Goal: Task Accomplishment & Management: Use online tool/utility

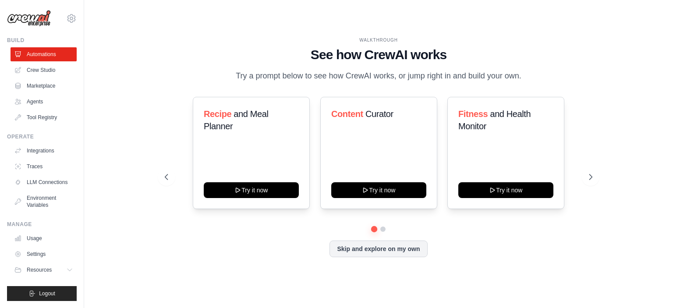
click at [165, 126] on div "Recipe and Meal Planner Try it now Content Curator Try it now Fitness and Healt…" at bounding box center [379, 153] width 428 height 112
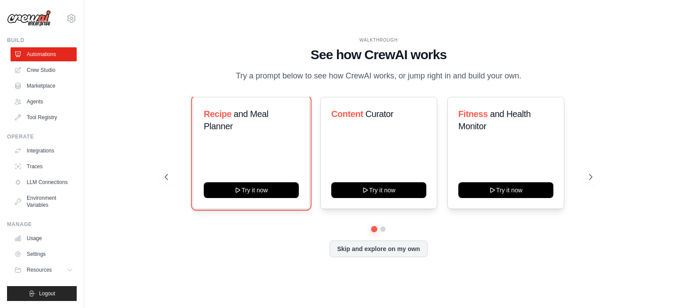
click at [261, 196] on button "Try it now" at bounding box center [251, 190] width 95 height 16
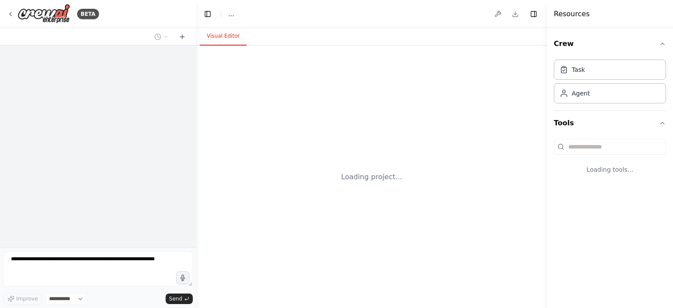
select select "****"
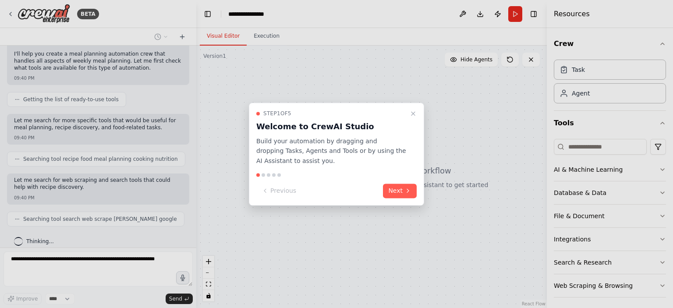
scroll to position [125, 0]
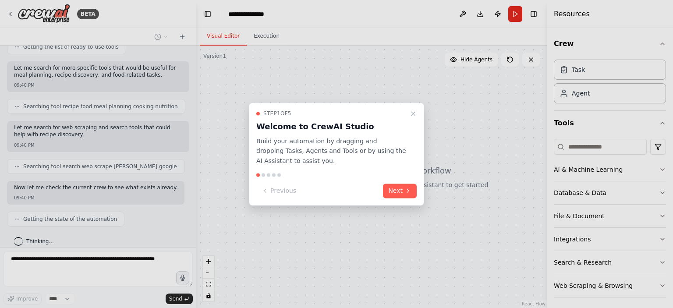
click at [396, 190] on button "Next" at bounding box center [400, 191] width 34 height 14
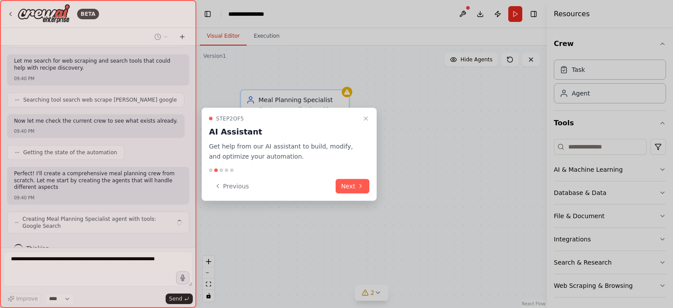
scroll to position [199, 0]
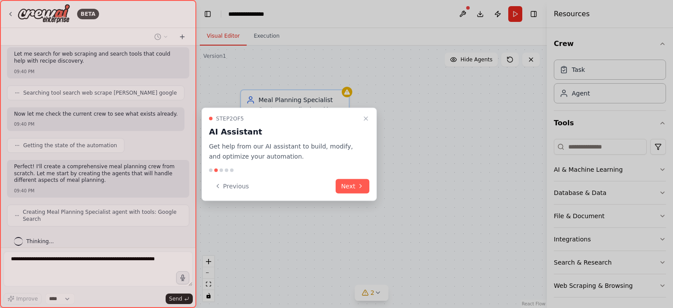
click at [240, 184] on button "Previous" at bounding box center [231, 186] width 45 height 14
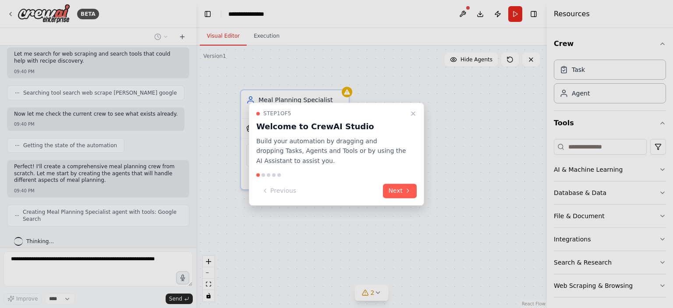
click at [401, 189] on button "Next" at bounding box center [400, 191] width 34 height 14
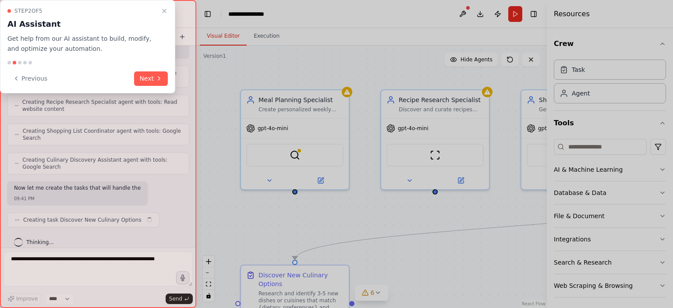
scroll to position [344, 0]
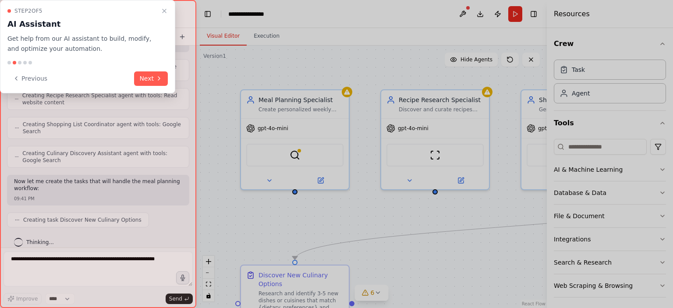
click at [149, 77] on button "Next" at bounding box center [151, 78] width 34 height 14
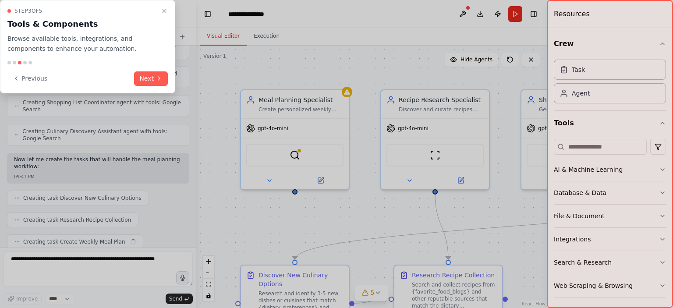
scroll to position [388, 0]
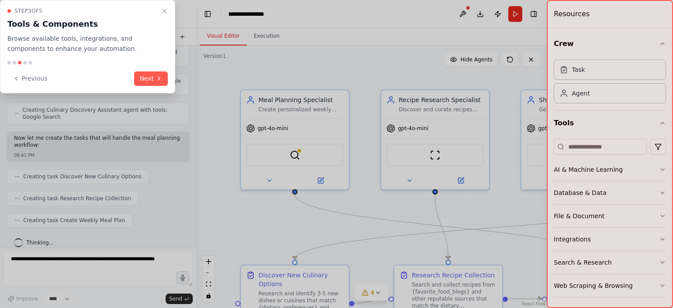
click at [144, 74] on button "Next" at bounding box center [151, 78] width 34 height 14
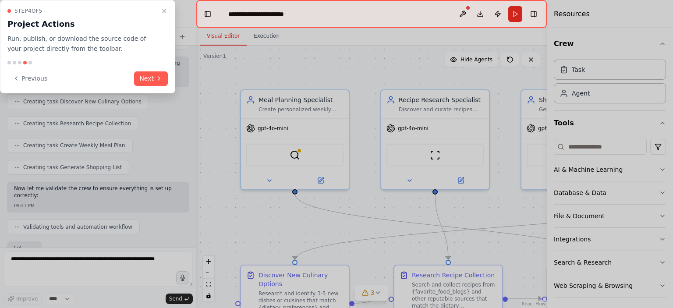
scroll to position [515, 0]
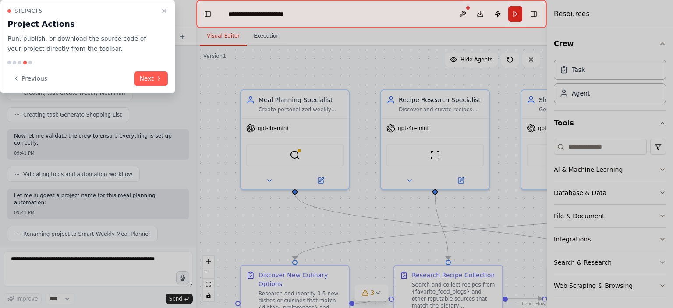
click at [151, 78] on button "Next" at bounding box center [151, 78] width 34 height 14
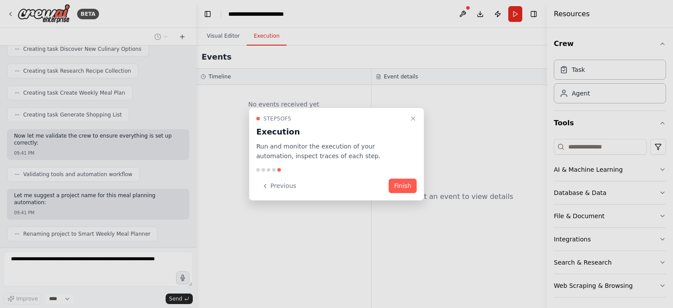
click at [405, 189] on button "Finish" at bounding box center [403, 186] width 28 height 14
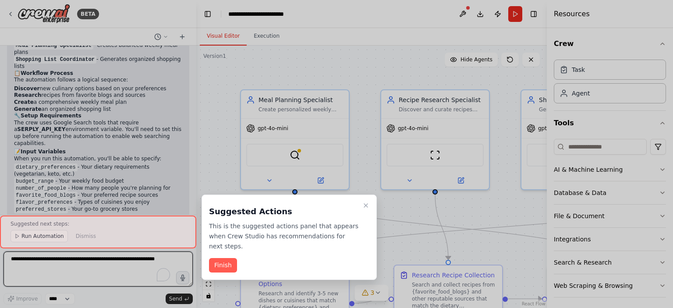
scroll to position [782, 0]
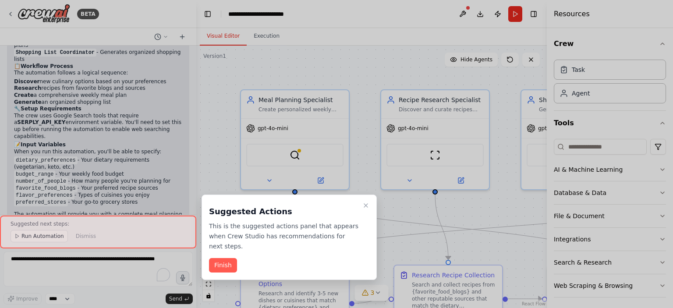
click at [225, 258] on button "Finish" at bounding box center [223, 265] width 28 height 14
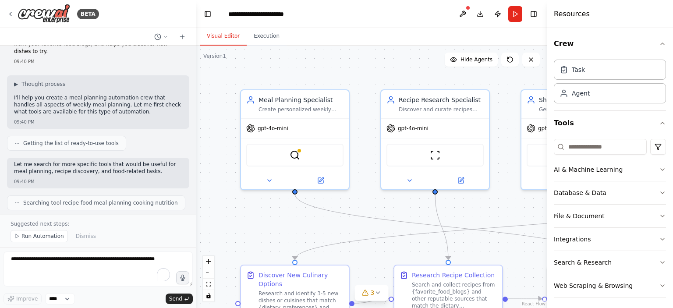
scroll to position [44, 0]
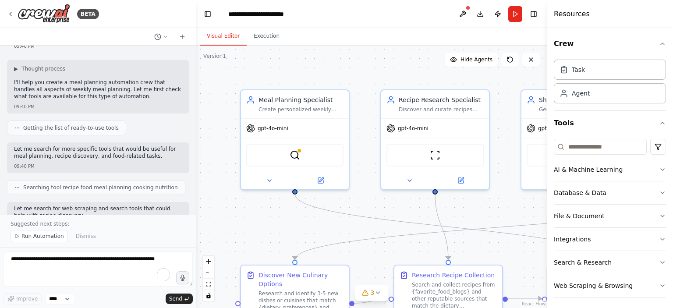
click at [463, 8] on button at bounding box center [463, 14] width 14 height 16
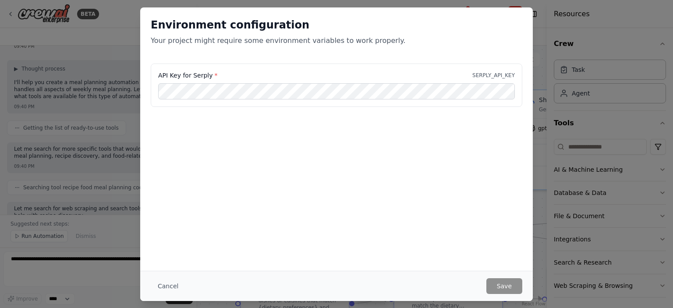
click at [172, 284] on button "Cancel" at bounding box center [168, 286] width 35 height 16
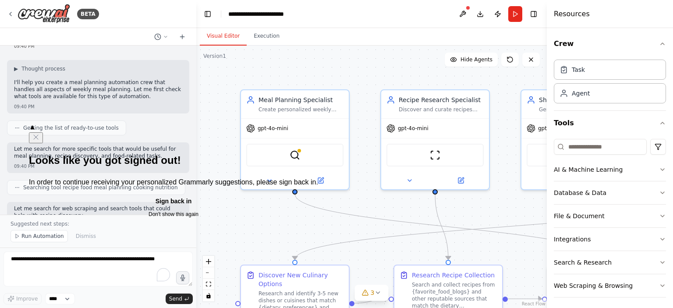
drag, startPoint x: 98, startPoint y: 252, endPoint x: 93, endPoint y: 268, distance: 17.1
click at [93, 220] on div "Sign back in Don't show this again" at bounding box center [173, 207] width 289 height 25
click at [93, 220] on button "Don't show this again" at bounding box center [173, 214] width 289 height 11
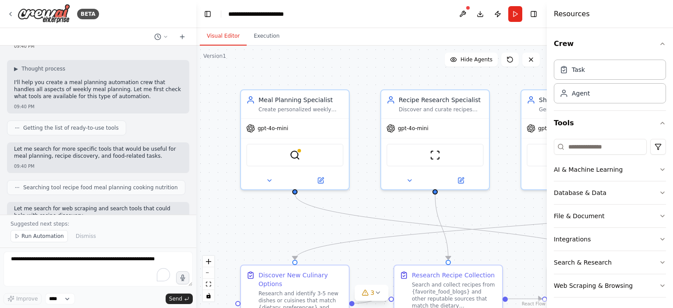
click at [661, 169] on icon "button" at bounding box center [663, 170] width 4 height 2
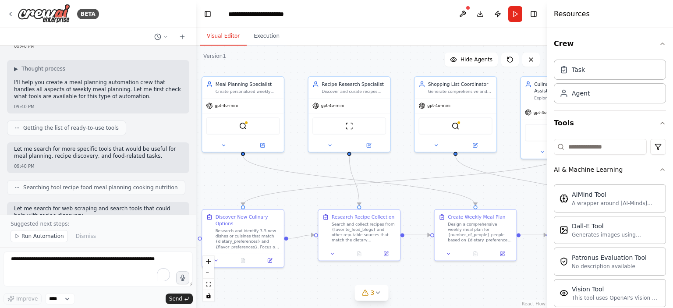
drag, startPoint x: 428, startPoint y: 212, endPoint x: 331, endPoint y: 155, distance: 112.0
click at [342, 168] on div ".deletable-edge-delete-btn { width: 20px; height: 20px; border: 0px solid #ffff…" at bounding box center [371, 177] width 351 height 263
click at [243, 86] on div "Meal Planning Specialist Create personalized weekly meal plans based on {dietar…" at bounding box center [248, 87] width 64 height 13
click at [249, 94] on div "Meal Planning Specialist Create personalized weekly meal plans based on {dietar…" at bounding box center [244, 87] width 82 height 21
click at [476, 63] on span "Hide Agents" at bounding box center [477, 59] width 32 height 7
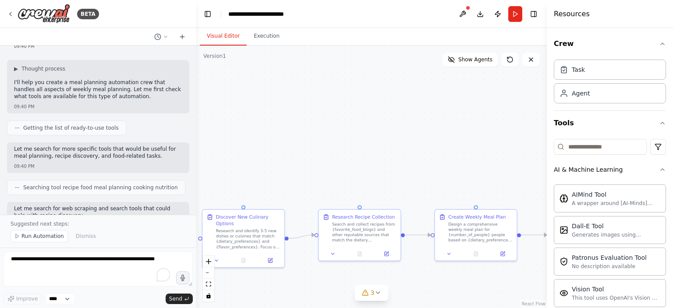
click at [476, 63] on span "Show Agents" at bounding box center [476, 59] width 34 height 7
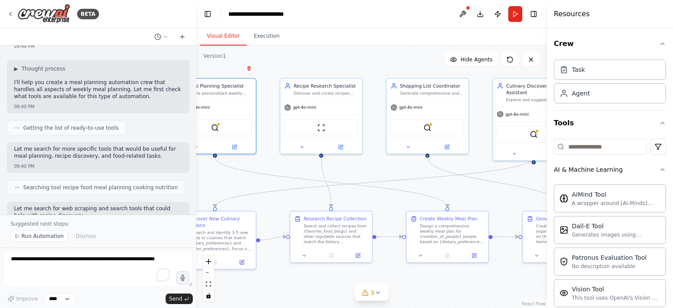
drag, startPoint x: 432, startPoint y: 199, endPoint x: 405, endPoint y: 201, distance: 27.3
click at [405, 201] on div ".deletable-edge-delete-btn { width: 20px; height: 20px; border: 0px solid #ffff…" at bounding box center [371, 177] width 351 height 263
click at [359, 255] on icon at bounding box center [358, 256] width 4 height 4
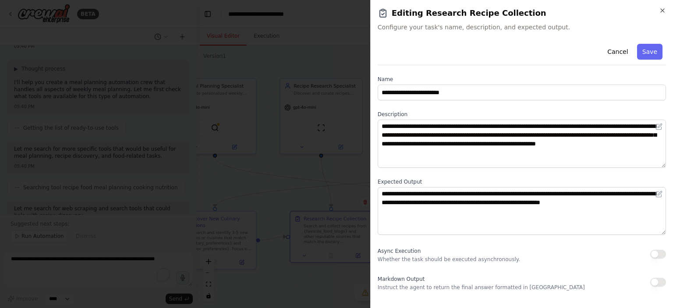
click at [665, 10] on icon "button" at bounding box center [662, 10] width 7 height 7
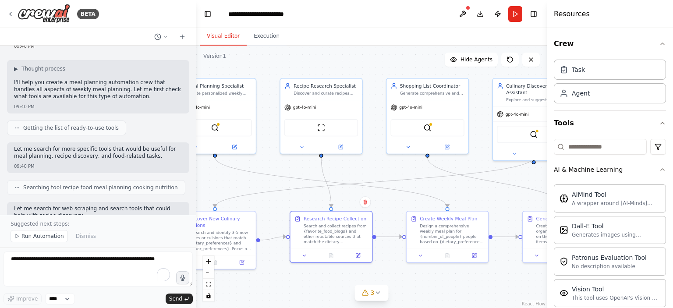
click at [54, 12] on img at bounding box center [44, 14] width 53 height 20
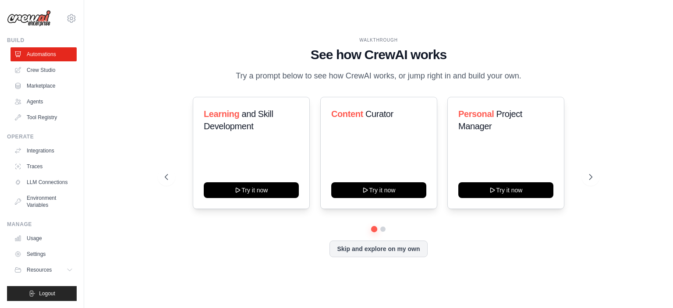
click at [377, 254] on button "Skip and explore on my own" at bounding box center [379, 249] width 98 height 17
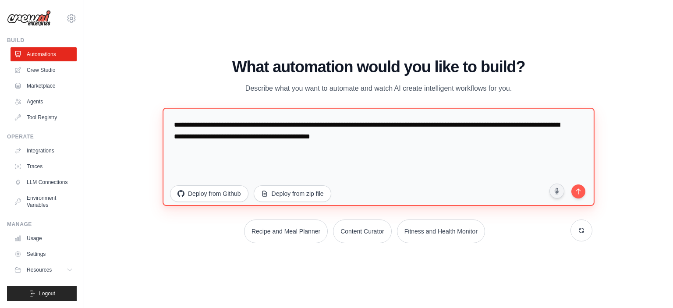
click at [249, 142] on textarea "**********" at bounding box center [379, 156] width 432 height 98
click at [457, 125] on textarea "**********" at bounding box center [379, 156] width 432 height 98
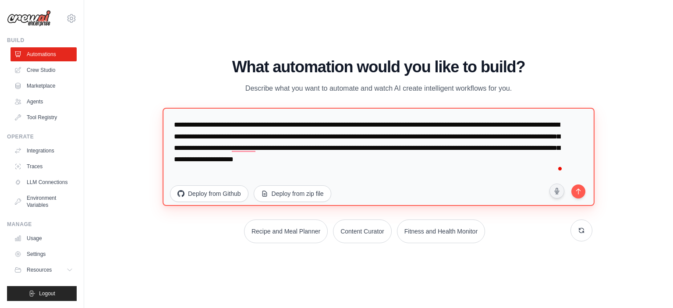
type textarea "**********"
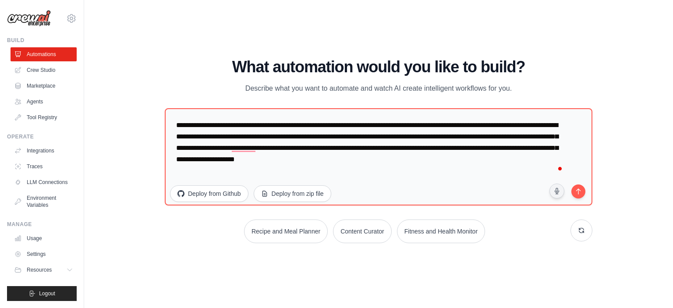
click at [581, 188] on icon "submit" at bounding box center [578, 191] width 8 height 8
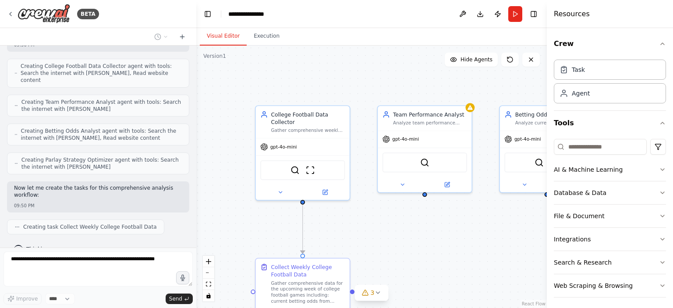
scroll to position [453, 0]
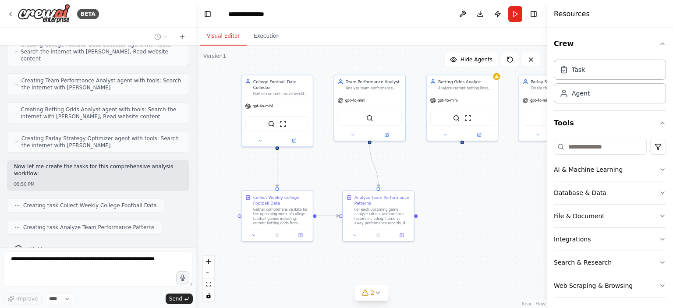
drag, startPoint x: 384, startPoint y: 227, endPoint x: 335, endPoint y: 173, distance: 72.6
click at [335, 173] on div ".deletable-edge-delete-btn { width: 20px; height: 20px; border: 0px solid #ffff…" at bounding box center [371, 177] width 351 height 263
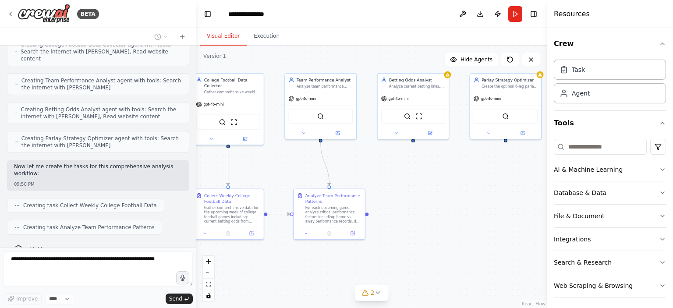
drag, startPoint x: 475, startPoint y: 171, endPoint x: 427, endPoint y: 170, distance: 47.8
click at [427, 170] on div ".deletable-edge-delete-btn { width: 20px; height: 20px; border: 0px solid #ffff…" at bounding box center [371, 177] width 351 height 263
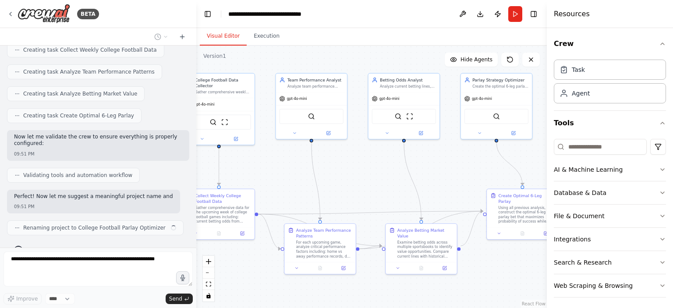
scroll to position [615, 0]
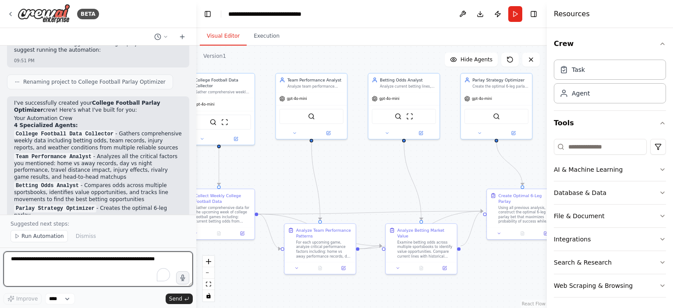
click at [111, 261] on textarea "To enrich screen reader interactions, please activate Accessibility in Grammarl…" at bounding box center [98, 269] width 189 height 35
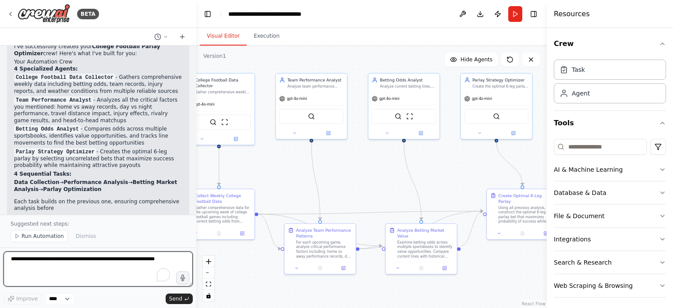
click at [144, 259] on textarea "To enrich screen reader interactions, please activate Accessibility in Grammarl…" at bounding box center [98, 269] width 189 height 35
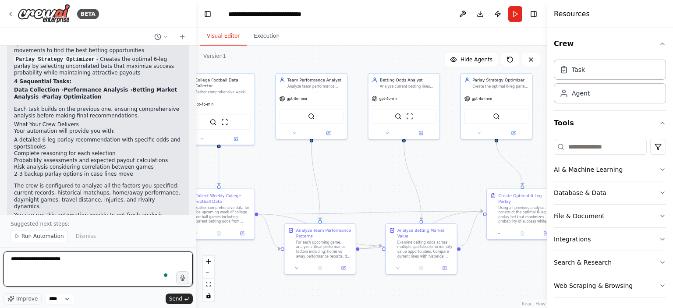
scroll to position [917, 0]
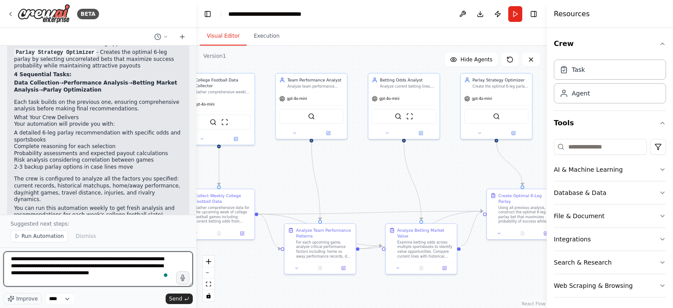
type textarea "**********"
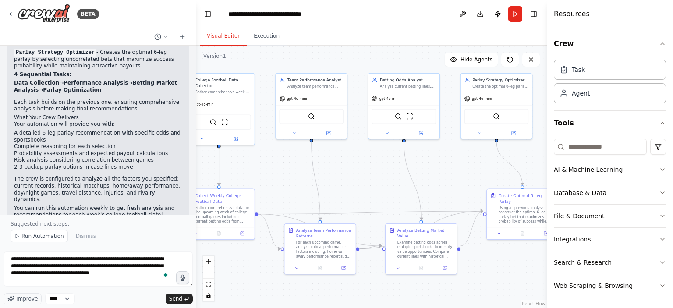
click at [177, 300] on span "Send" at bounding box center [175, 298] width 13 height 7
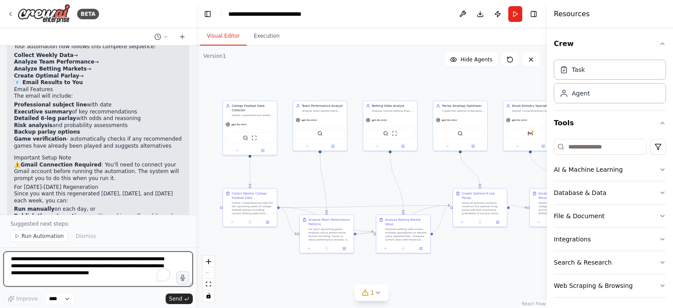
scroll to position [1619, 0]
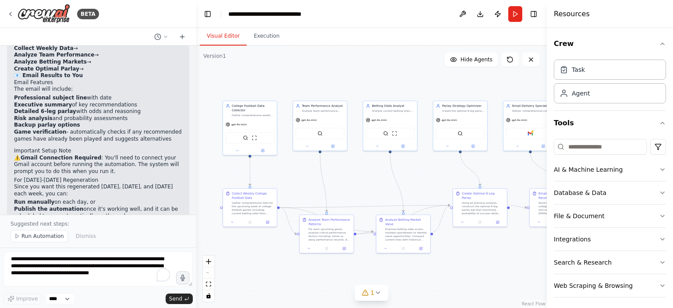
click at [335, 145] on button at bounding box center [332, 146] width 25 height 5
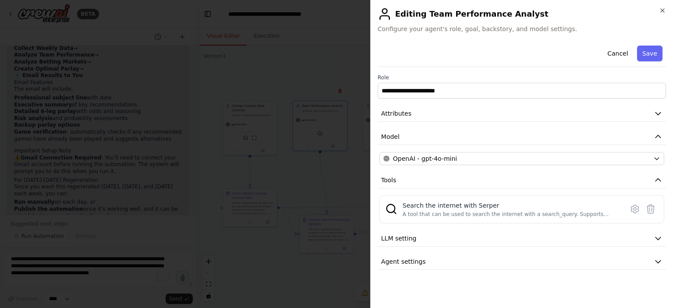
click at [661, 238] on icon "button" at bounding box center [658, 238] width 9 height 9
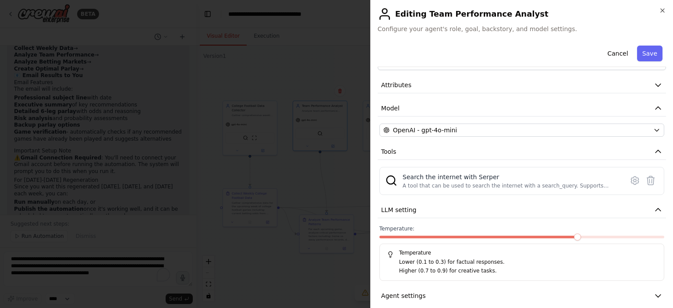
scroll to position [37, 0]
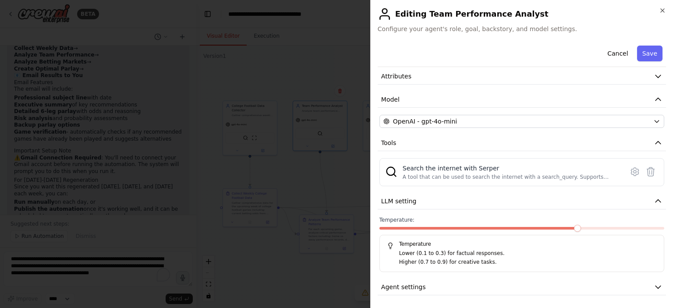
click at [654, 199] on icon "button" at bounding box center [658, 201] width 9 height 9
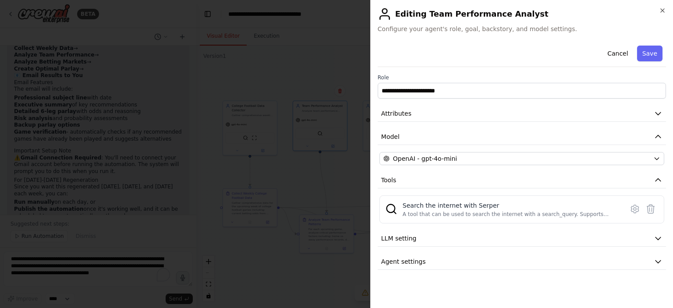
click at [658, 255] on button "Agent settings" at bounding box center [522, 262] width 288 height 16
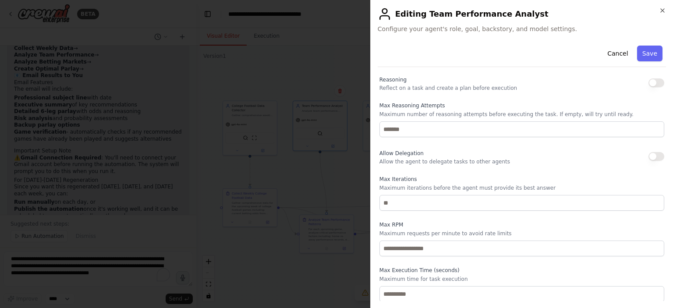
scroll to position [159, 0]
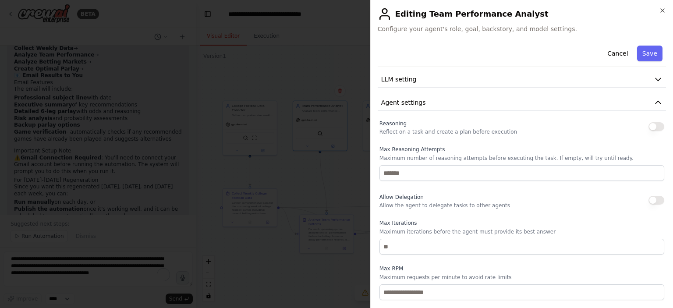
click at [654, 103] on icon "button" at bounding box center [658, 102] width 9 height 9
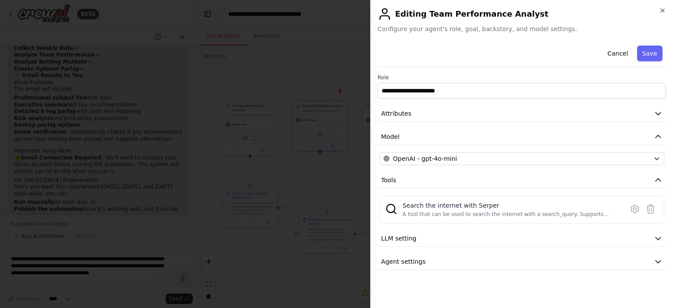
click at [657, 235] on icon "button" at bounding box center [658, 238] width 9 height 9
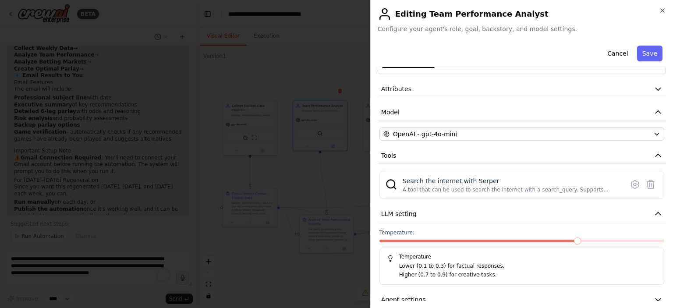
scroll to position [37, 0]
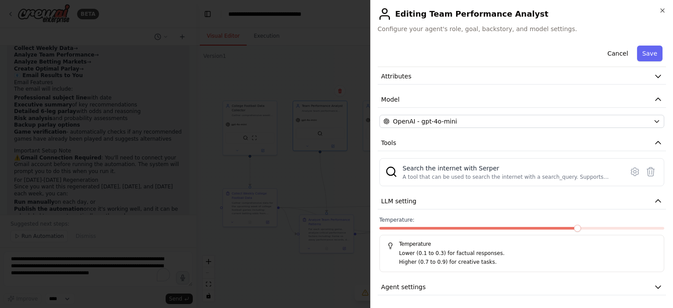
click at [654, 204] on icon "button" at bounding box center [658, 201] width 9 height 9
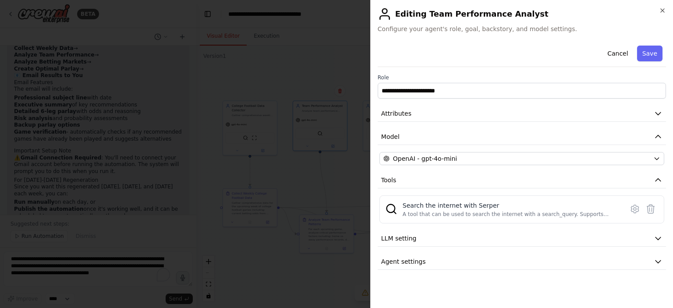
click at [622, 49] on button "Cancel" at bounding box center [617, 54] width 31 height 16
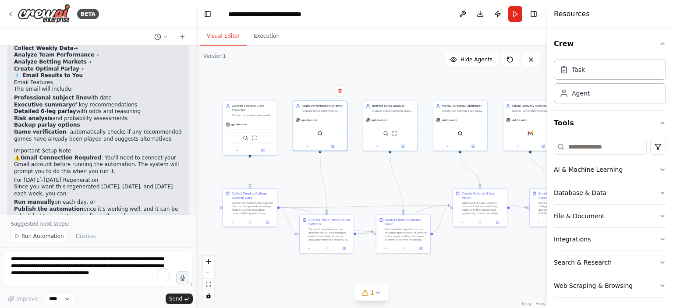
click at [334, 146] on icon at bounding box center [333, 147] width 4 height 4
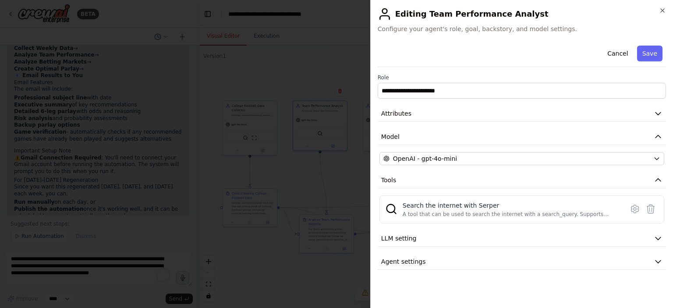
click at [327, 68] on div at bounding box center [336, 154] width 673 height 308
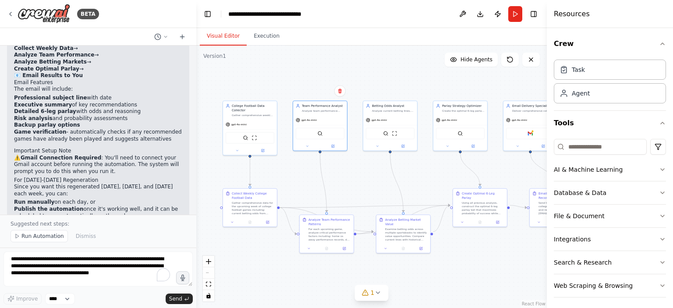
click at [323, 114] on div "Team Performance Analyst Analyze team performance patterns including home vs aw…" at bounding box center [320, 108] width 54 height 14
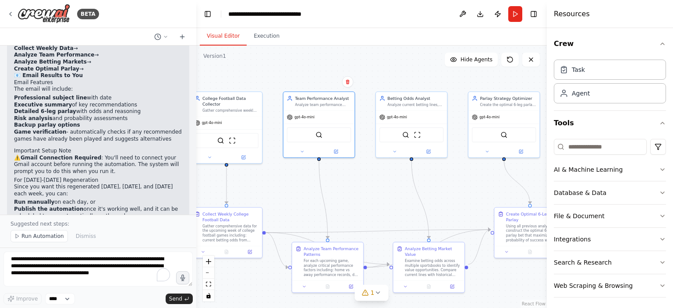
click at [300, 149] on icon at bounding box center [302, 151] width 5 height 5
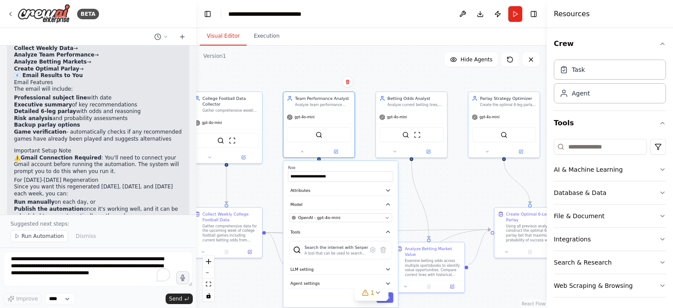
click at [380, 293] on icon at bounding box center [377, 292] width 7 height 7
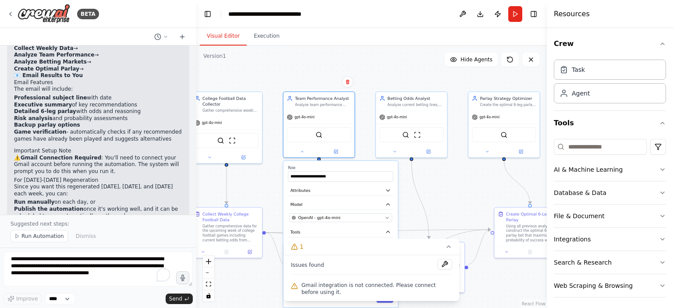
click at [463, 179] on div ".deletable-edge-delete-btn { width: 20px; height: 20px; border: 0px solid #ffff…" at bounding box center [371, 177] width 351 height 263
click at [341, 70] on div ".deletable-edge-delete-btn { width: 20px; height: 20px; border: 0px solid #ffff…" at bounding box center [371, 177] width 351 height 263
click at [327, 135] on div "SerperDevTool" at bounding box center [319, 135] width 64 height 15
click at [323, 137] on div "SerperDevTool" at bounding box center [319, 135] width 64 height 15
click at [305, 154] on div at bounding box center [319, 151] width 71 height 11
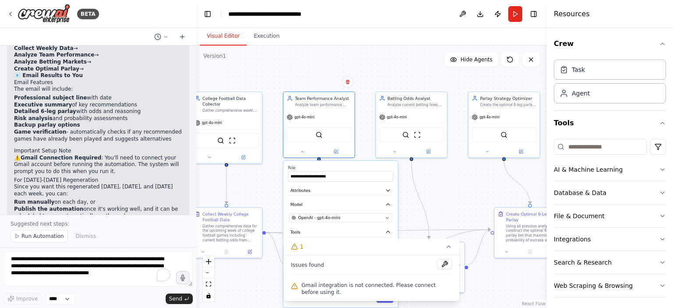
click at [303, 151] on icon at bounding box center [302, 151] width 5 height 5
click at [316, 133] on img at bounding box center [319, 135] width 7 height 7
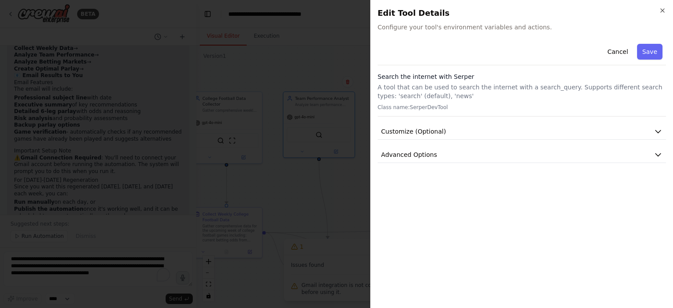
click at [657, 129] on icon "button" at bounding box center [658, 131] width 9 height 9
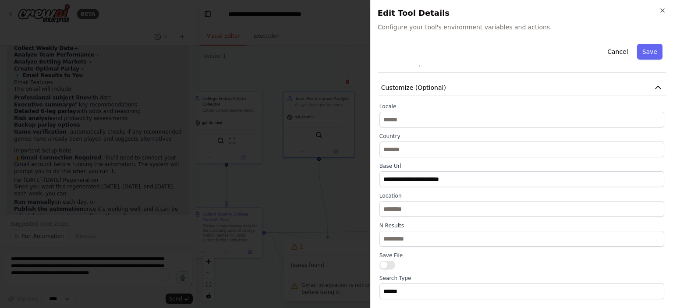
scroll to position [72, 0]
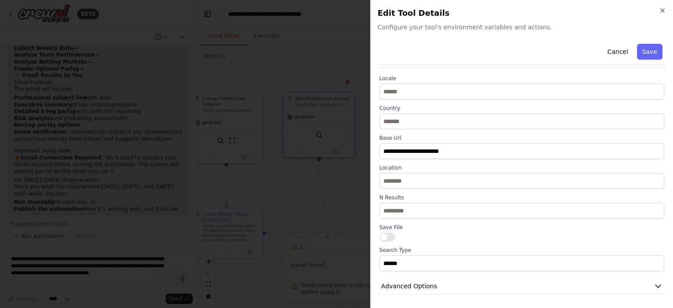
click at [606, 47] on button "Cancel" at bounding box center [617, 52] width 31 height 16
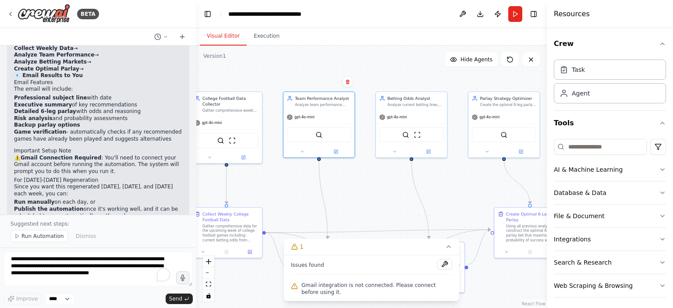
click at [421, 111] on div "gpt-4o-mini" at bounding box center [411, 117] width 71 height 13
click at [419, 133] on img at bounding box center [417, 135] width 7 height 7
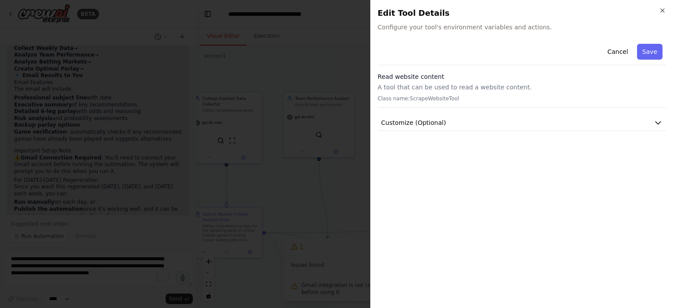
click at [656, 120] on icon "button" at bounding box center [658, 122] width 9 height 9
click at [620, 56] on button "Cancel" at bounding box center [617, 52] width 31 height 16
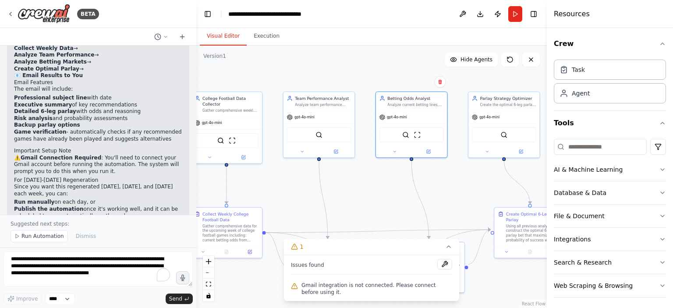
click at [44, 236] on span "Run Automation" at bounding box center [42, 236] width 43 height 7
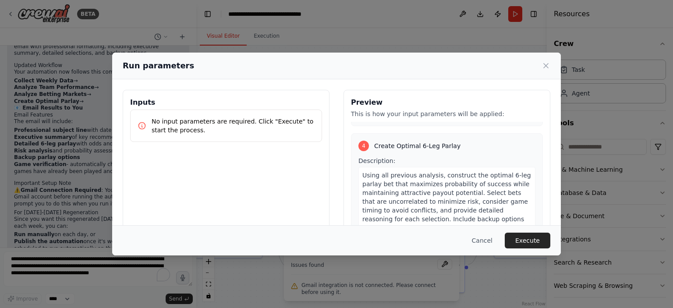
scroll to position [614, 0]
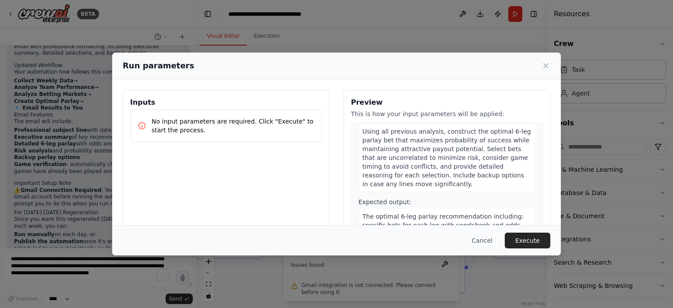
click at [428, 152] on div "Using all previous analysis, construct the optimal 6-leg parlay bet that maximi…" at bounding box center [447, 157] width 177 height 69
click at [428, 148] on span "Using all previous analysis, construct the optimal 6-leg parlay bet that maximi…" at bounding box center [447, 158] width 169 height 60
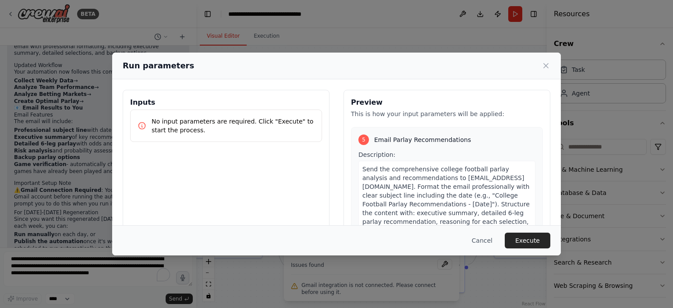
scroll to position [782, 0]
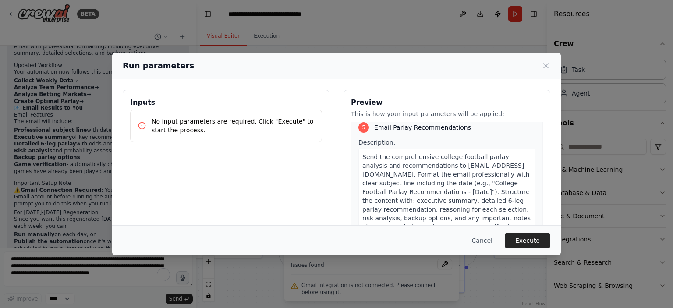
click at [538, 242] on button "Execute" at bounding box center [528, 241] width 46 height 16
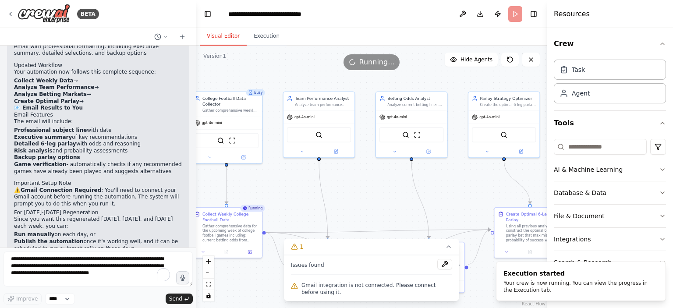
click at [268, 37] on button "Execution" at bounding box center [267, 36] width 40 height 18
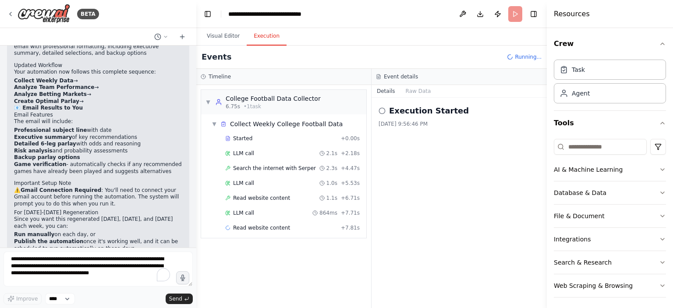
click at [271, 139] on div "Started" at bounding box center [281, 138] width 112 height 7
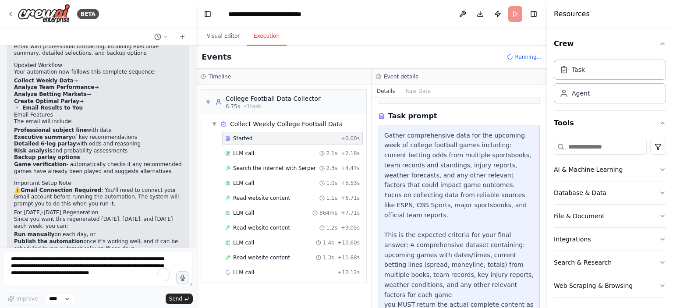
scroll to position [133, 0]
click at [299, 152] on div "LLM call 2.1s + 2.18s" at bounding box center [292, 153] width 135 height 7
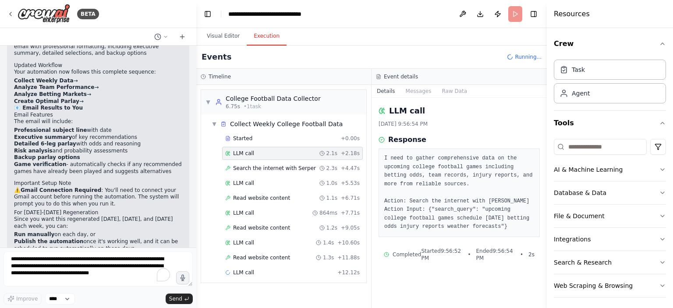
click at [298, 165] on span "Search the internet with Serper" at bounding box center [274, 168] width 83 height 7
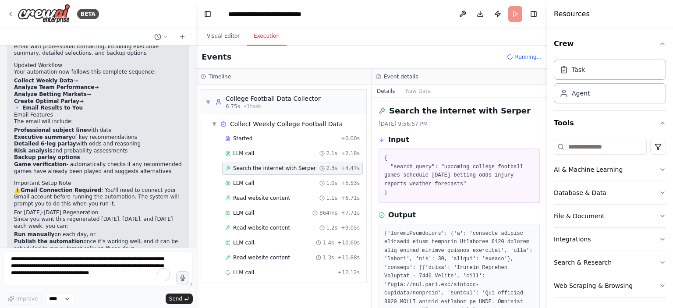
click at [277, 180] on div "LLM call 1.0s + 5.53s" at bounding box center [292, 183] width 135 height 7
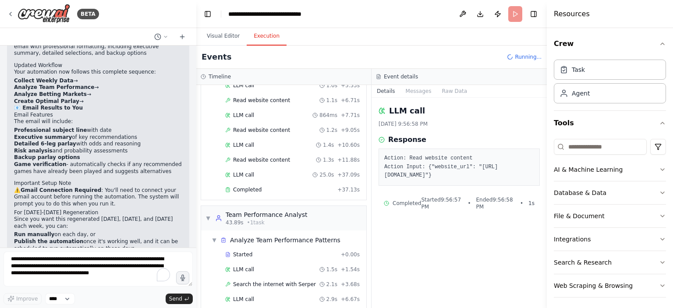
scroll to position [132, 0]
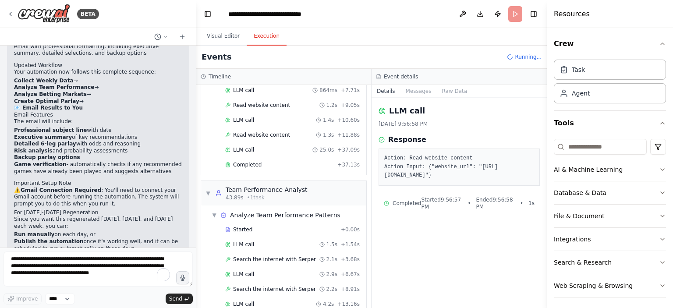
click at [229, 34] on button "Visual Editor" at bounding box center [223, 36] width 47 height 18
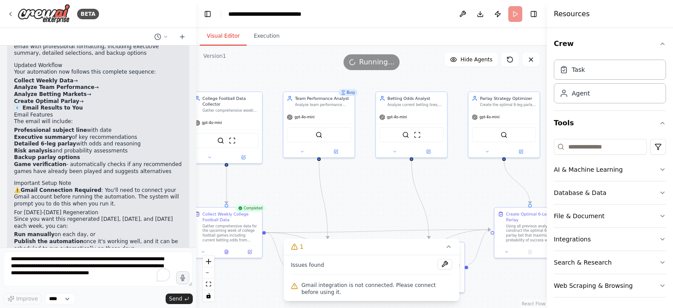
click at [445, 264] on button at bounding box center [444, 264] width 15 height 11
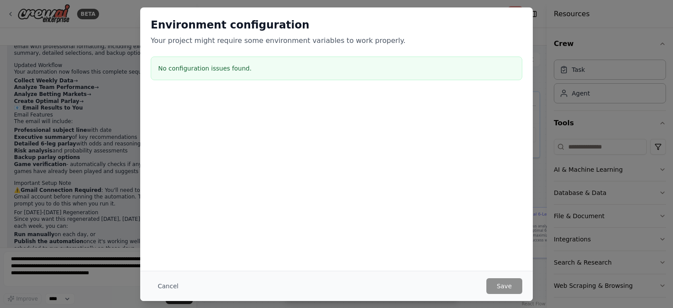
click at [176, 284] on button "Cancel" at bounding box center [168, 286] width 35 height 16
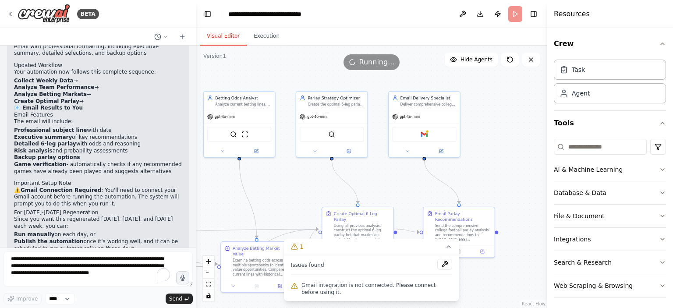
drag, startPoint x: 469, startPoint y: 189, endPoint x: 296, endPoint y: 188, distance: 172.3
click at [296, 188] on div ".deletable-edge-delete-btn { width: 20px; height: 20px; border: 0px solid #ffff…" at bounding box center [371, 177] width 351 height 263
drag, startPoint x: 429, startPoint y: 128, endPoint x: 428, endPoint y: 136, distance: 7.5
click at [429, 129] on div "Gmail" at bounding box center [424, 134] width 64 height 15
click at [440, 149] on icon at bounding box center [442, 151] width 4 height 4
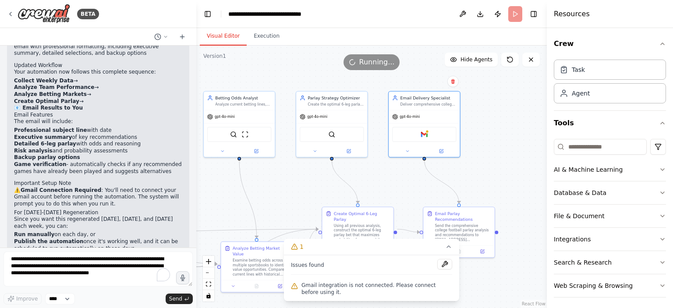
click at [440, 149] on icon at bounding box center [442, 151] width 4 height 4
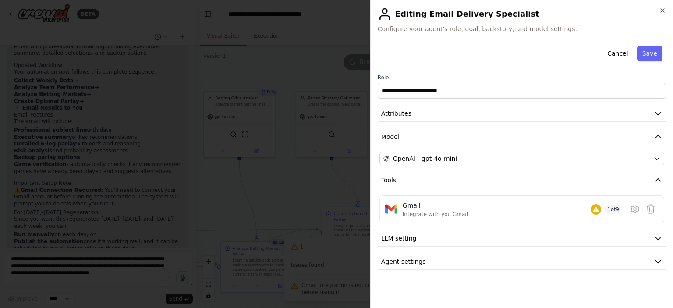
click at [635, 210] on icon at bounding box center [635, 209] width 11 height 11
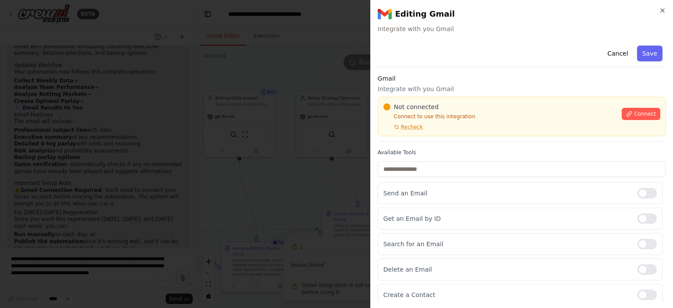
click at [636, 113] on span "Connect" at bounding box center [645, 113] width 22 height 7
click at [403, 81] on h3 "Gmail" at bounding box center [522, 78] width 288 height 9
click at [424, 81] on h3 "Gmail" at bounding box center [522, 78] width 288 height 9
click at [433, 79] on h3 "Gmail" at bounding box center [522, 78] width 288 height 9
click at [280, 121] on div at bounding box center [336, 154] width 673 height 308
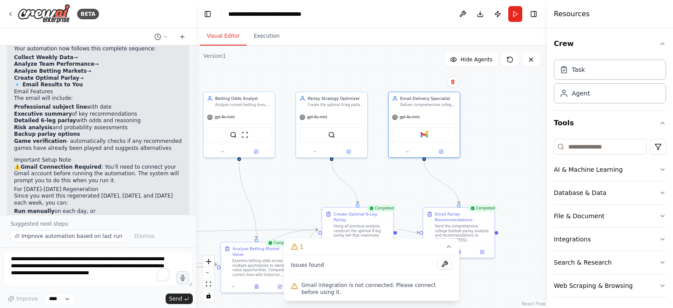
scroll to position [1619, 0]
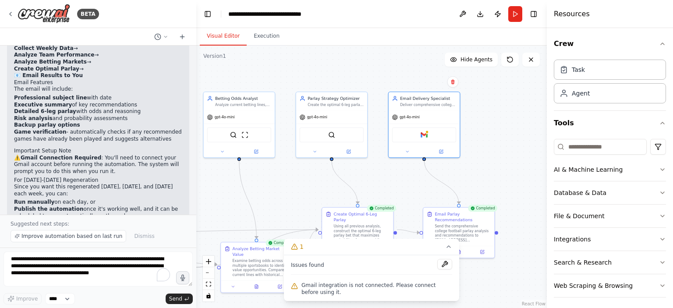
click at [659, 237] on icon "button" at bounding box center [662, 239] width 7 height 7
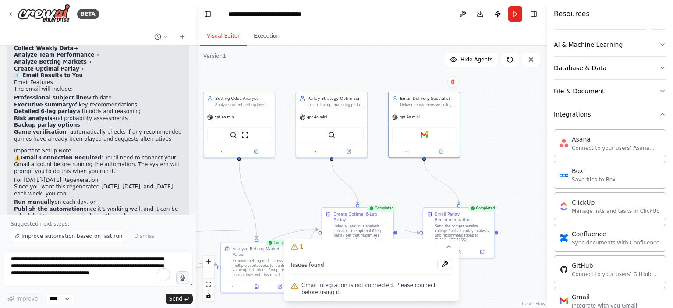
scroll to position [175, 0]
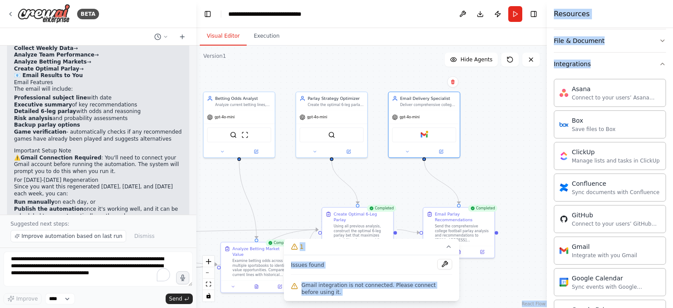
drag, startPoint x: 627, startPoint y: 168, endPoint x: 493, endPoint y: 180, distance: 134.3
click at [493, 180] on div "BETA I want to develop a crew that can automatically analyze upcoming college f…" at bounding box center [336, 154] width 673 height 308
click at [602, 157] on div "Manage lists and tasks in ClickUp" at bounding box center [616, 160] width 88 height 7
click at [604, 151] on div "ClickUp" at bounding box center [616, 152] width 88 height 9
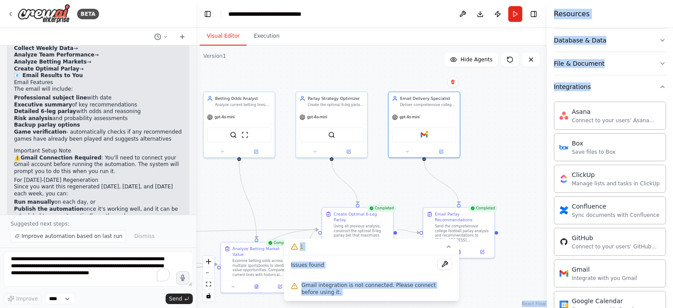
scroll to position [44, 0]
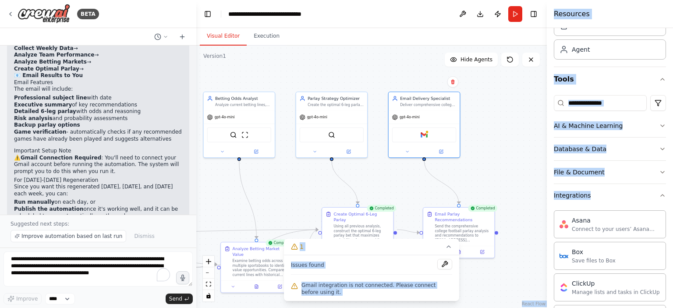
click at [494, 158] on div ".deletable-edge-delete-btn { width: 20px; height: 20px; border: 0px solid #ffff…" at bounding box center [371, 177] width 351 height 263
click at [384, 276] on div "Issues found Gmail integration is not connected. Please connect before using it." at bounding box center [371, 278] width 175 height 46
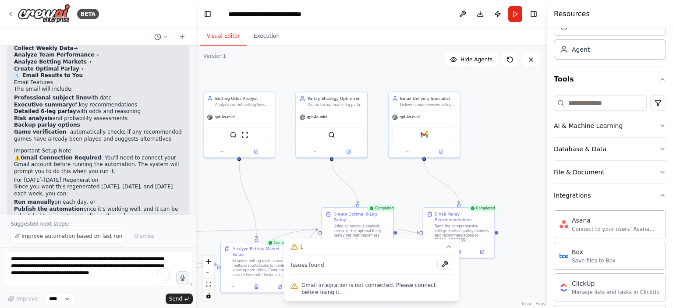
click at [452, 247] on icon at bounding box center [448, 246] width 7 height 7
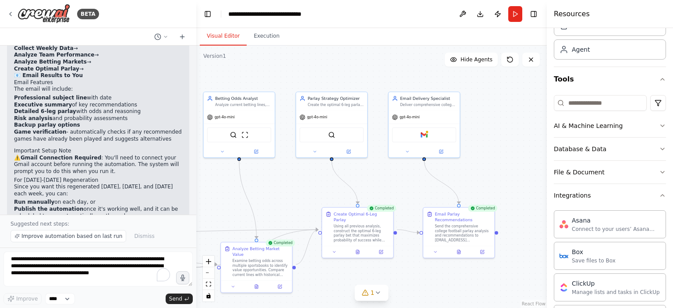
click at [513, 176] on div ".deletable-edge-delete-btn { width: 20px; height: 20px; border: 0px solid #ffff…" at bounding box center [371, 177] width 351 height 263
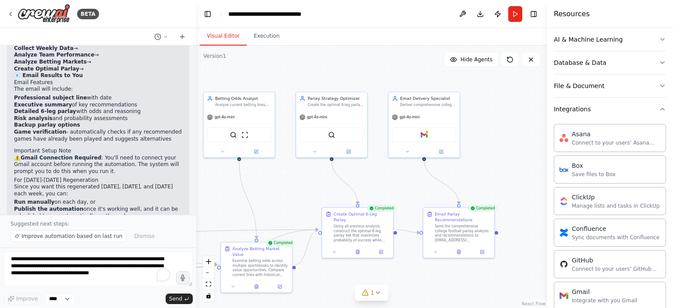
scroll to position [132, 0]
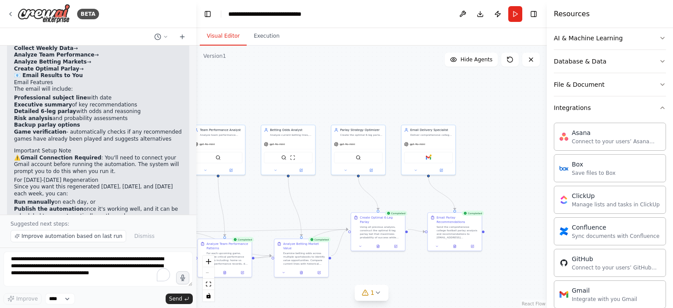
click at [207, 297] on icon "toggle interactivity" at bounding box center [208, 295] width 4 height 5
click at [209, 300] on button "toggle interactivity" at bounding box center [208, 295] width 11 height 11
click at [586, 201] on div "Manage lists and tasks in ClickUp" at bounding box center [616, 204] width 88 height 7
click at [363, 156] on img at bounding box center [362, 157] width 5 height 5
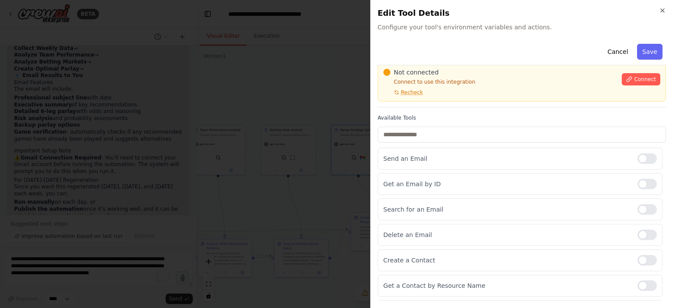
scroll to position [0, 0]
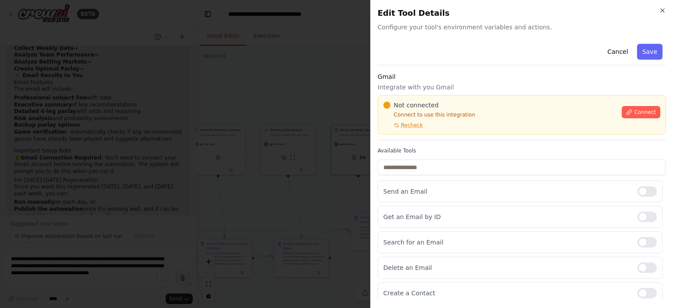
click at [664, 12] on icon "button" at bounding box center [663, 11] width 4 height 4
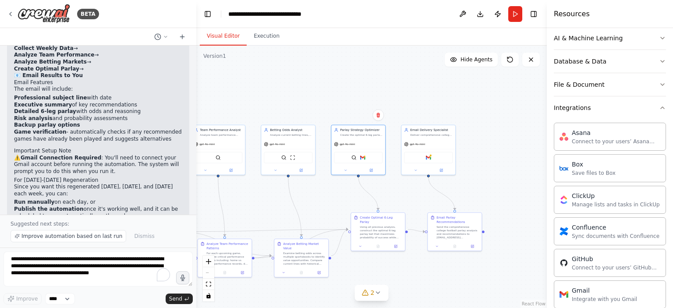
click at [372, 173] on div at bounding box center [358, 170] width 54 height 9
click at [373, 169] on button at bounding box center [371, 170] width 25 height 5
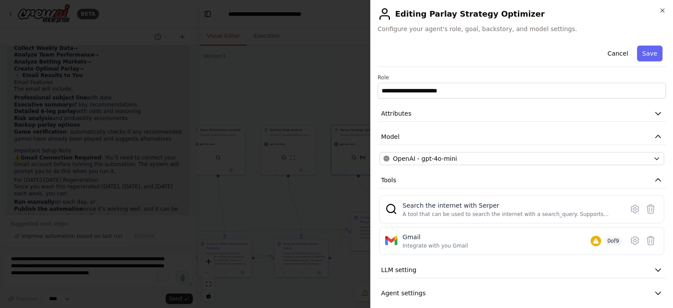
click at [648, 239] on icon at bounding box center [651, 240] width 11 height 11
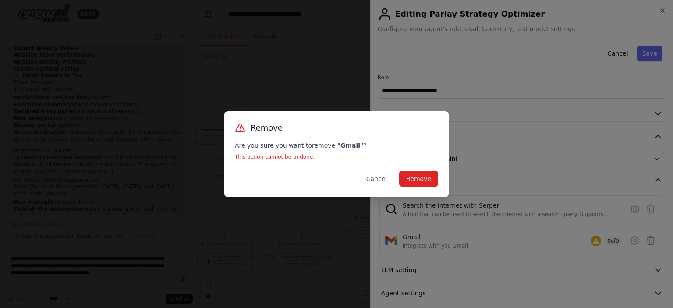
click at [426, 181] on button "Remove" at bounding box center [418, 179] width 39 height 16
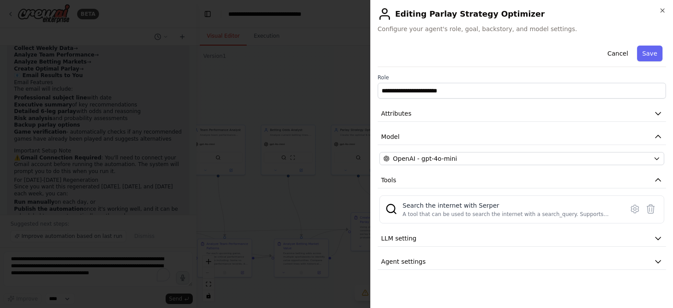
click at [586, 215] on div "A tool that can be used to search the internet with a search_query. Supports di…" at bounding box center [511, 214] width 216 height 7
click at [631, 204] on icon at bounding box center [635, 209] width 11 height 11
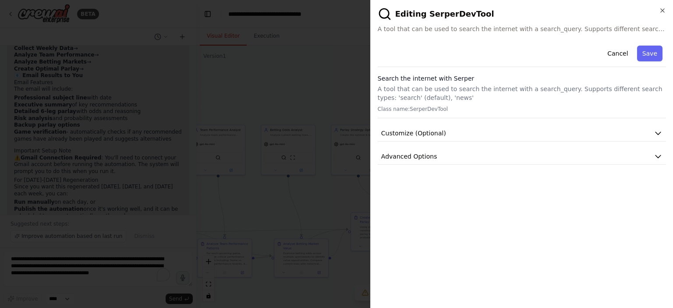
click at [654, 132] on icon "button" at bounding box center [658, 133] width 9 height 9
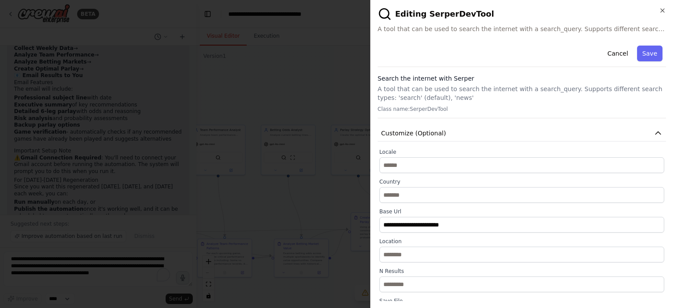
click at [654, 132] on icon "button" at bounding box center [658, 133] width 9 height 9
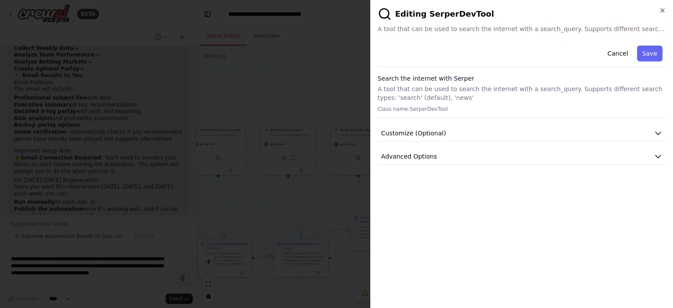
click at [617, 56] on button "Cancel" at bounding box center [617, 54] width 31 height 16
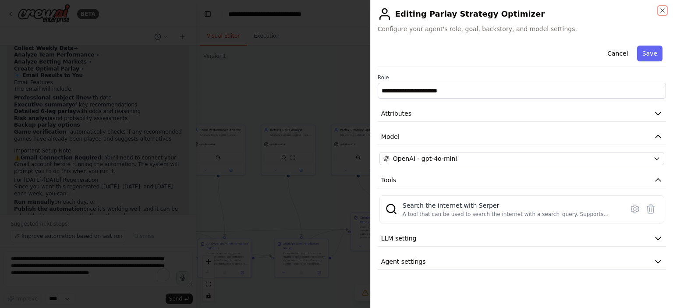
click at [661, 11] on icon "button" at bounding box center [662, 10] width 7 height 7
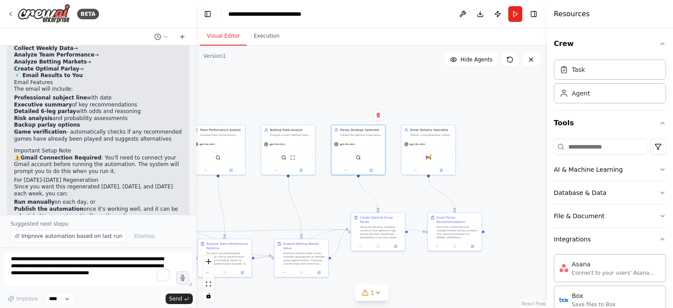
click at [426, 161] on div "Gmail" at bounding box center [428, 157] width 49 height 11
click at [430, 154] on div at bounding box center [431, 155] width 3 height 3
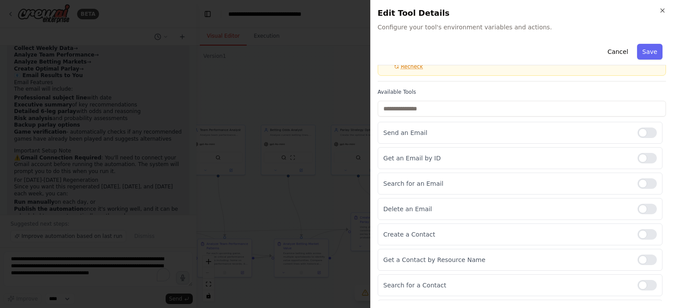
scroll to position [15, 0]
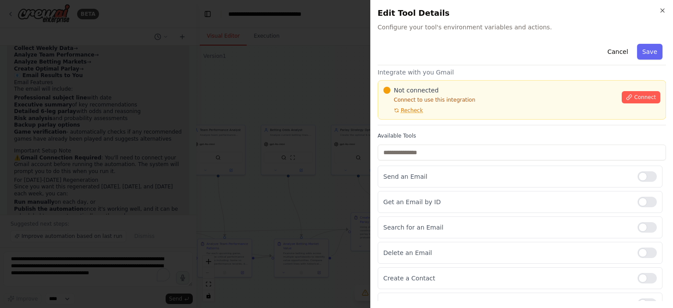
click at [663, 7] on icon "button" at bounding box center [662, 10] width 7 height 7
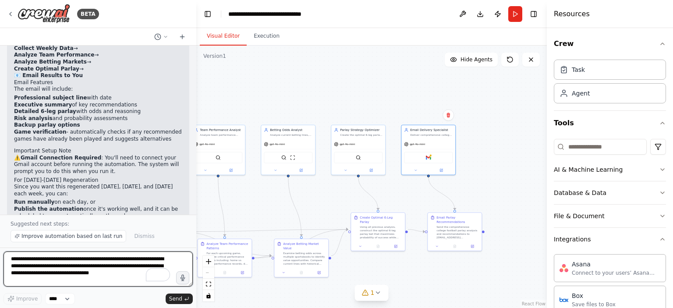
click at [107, 266] on textarea "**********" at bounding box center [98, 269] width 189 height 35
type textarea "**********"
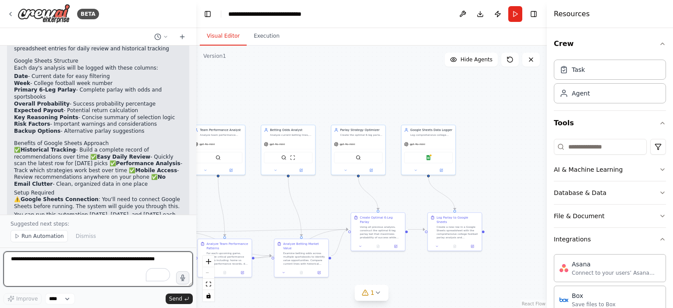
scroll to position [2387, 0]
